Goal: Task Accomplishment & Management: Understand process/instructions

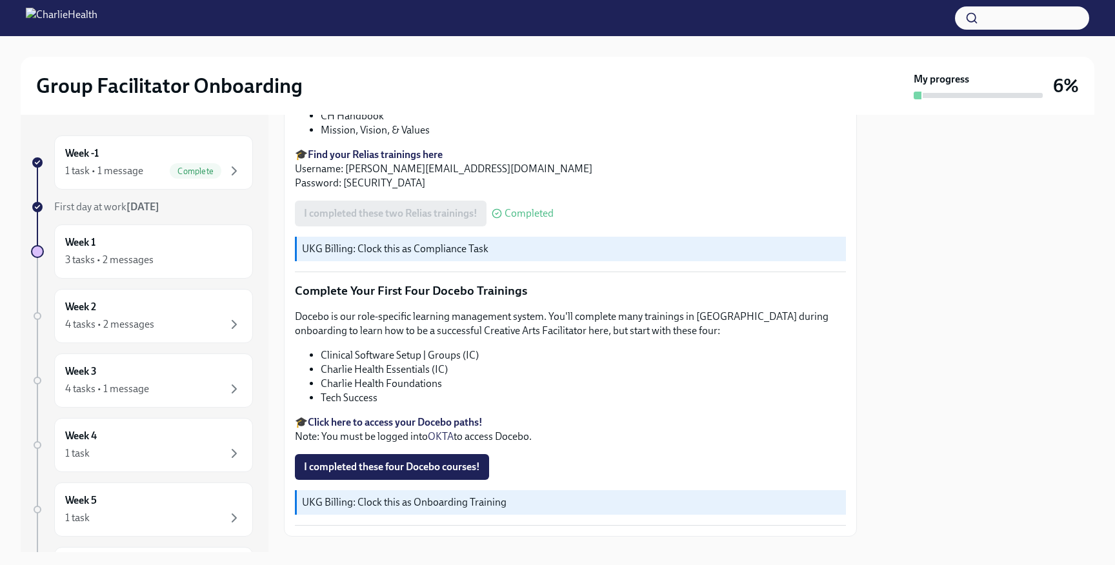
scroll to position [1759, 0]
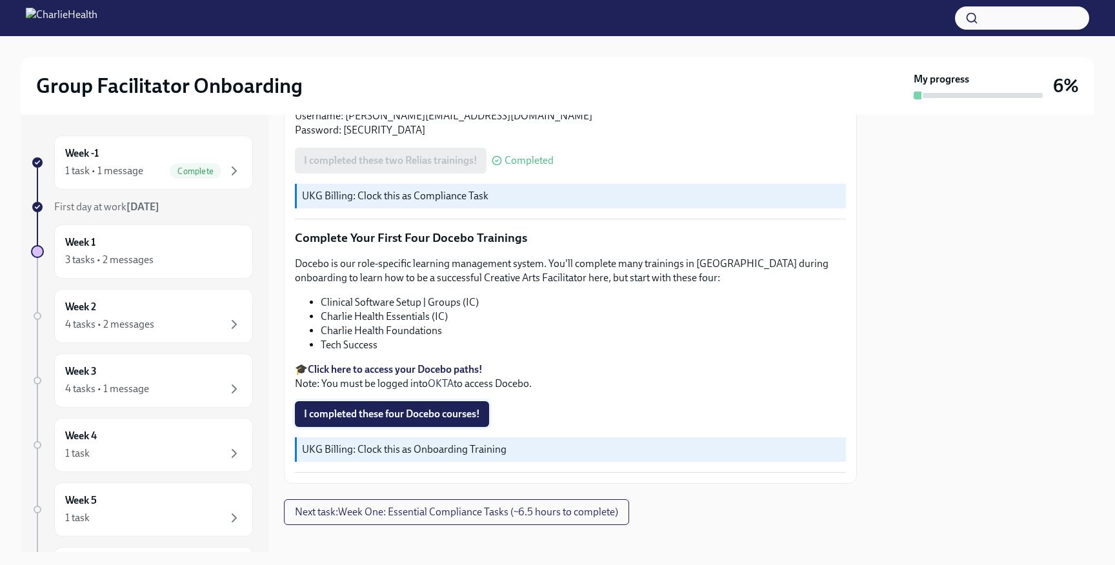
click at [394, 408] on span "I completed these four Docebo courses!" at bounding box center [392, 414] width 176 height 13
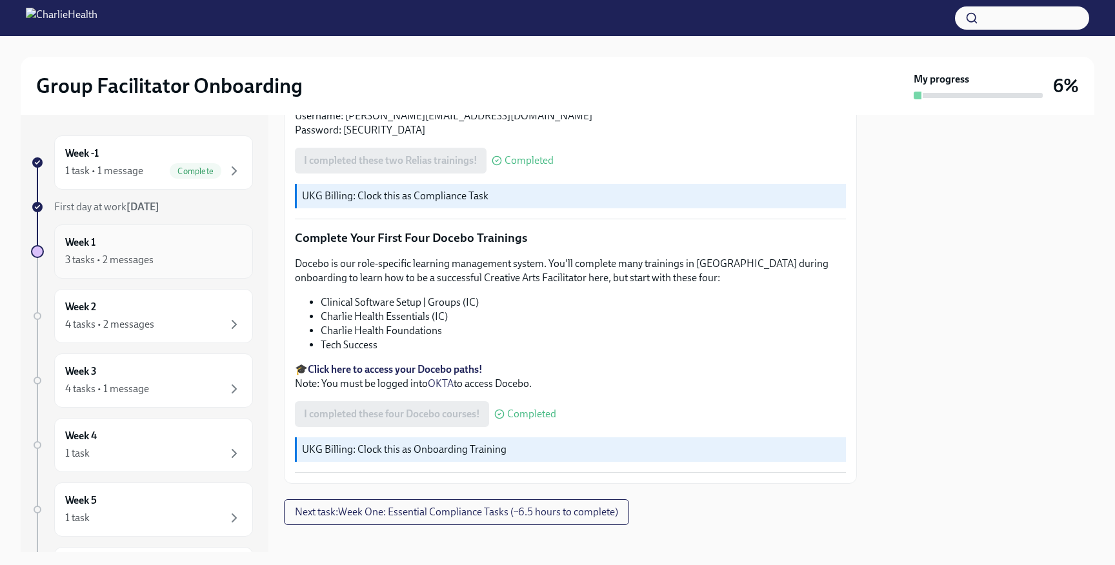
click at [144, 267] on div "3 tasks • 2 messages" at bounding box center [153, 259] width 177 height 15
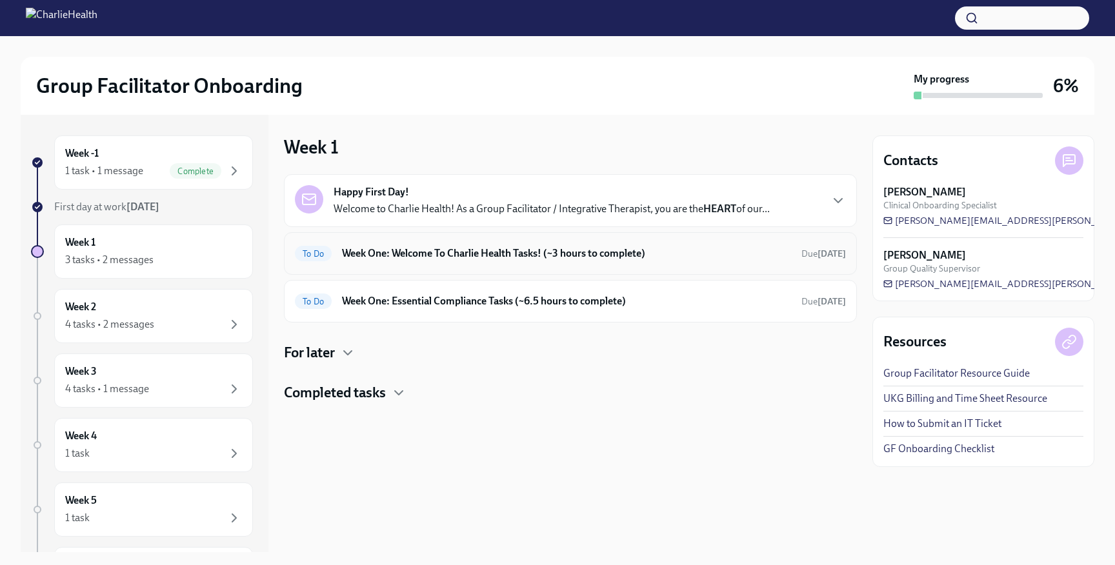
click at [565, 256] on h6 "Week One: Welcome To Charlie Health Tasks! (~3 hours to complete)" at bounding box center [566, 254] width 449 height 14
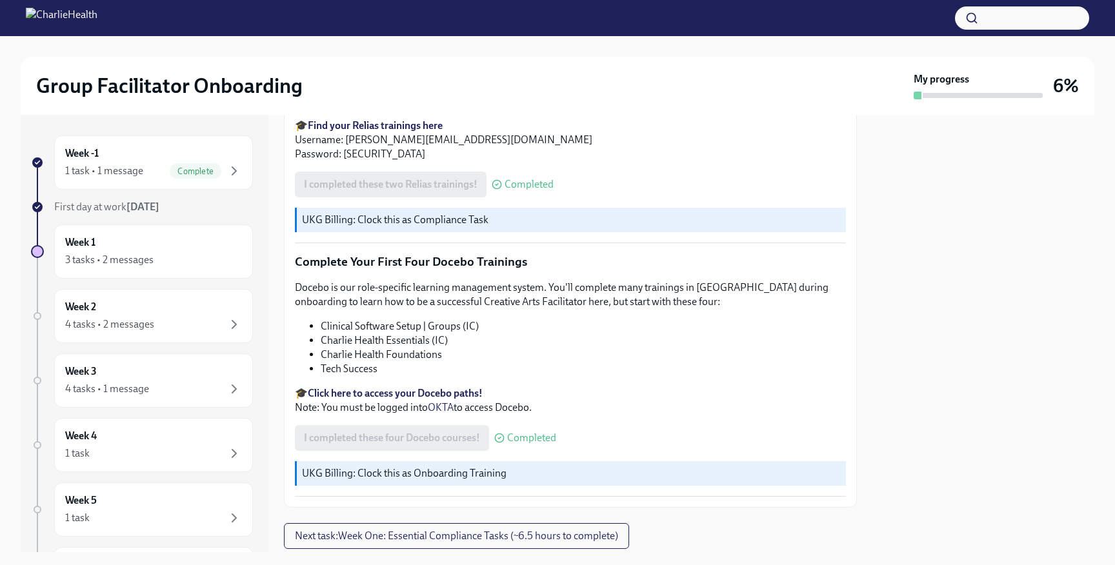
scroll to position [1759, 0]
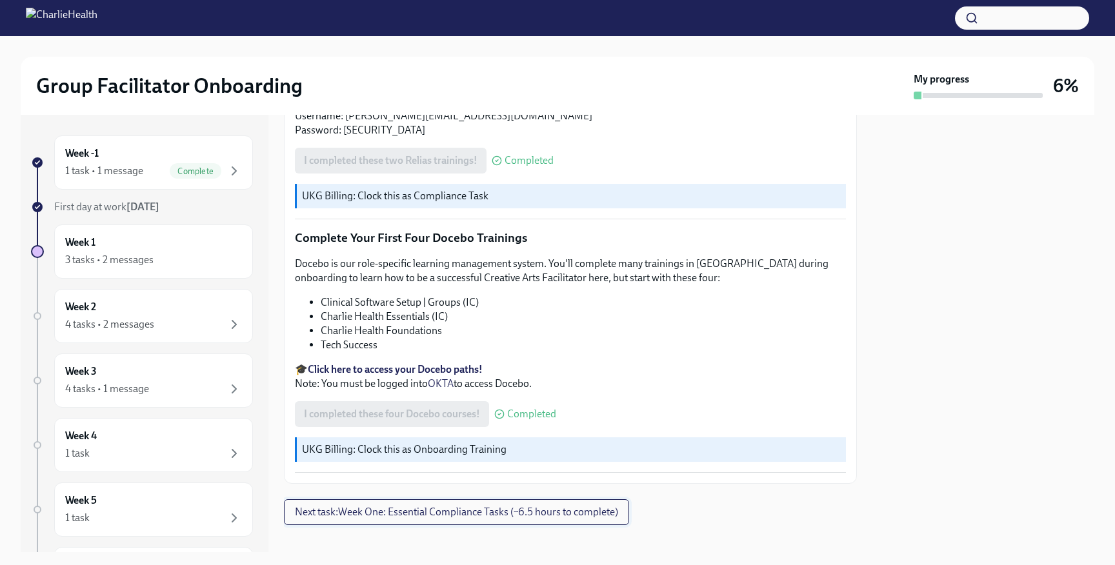
click at [481, 506] on span "Next task : Week One: Essential Compliance Tasks (~6.5 hours to complete)" at bounding box center [456, 512] width 323 height 13
